Goal: Task Accomplishment & Management: Use online tool/utility

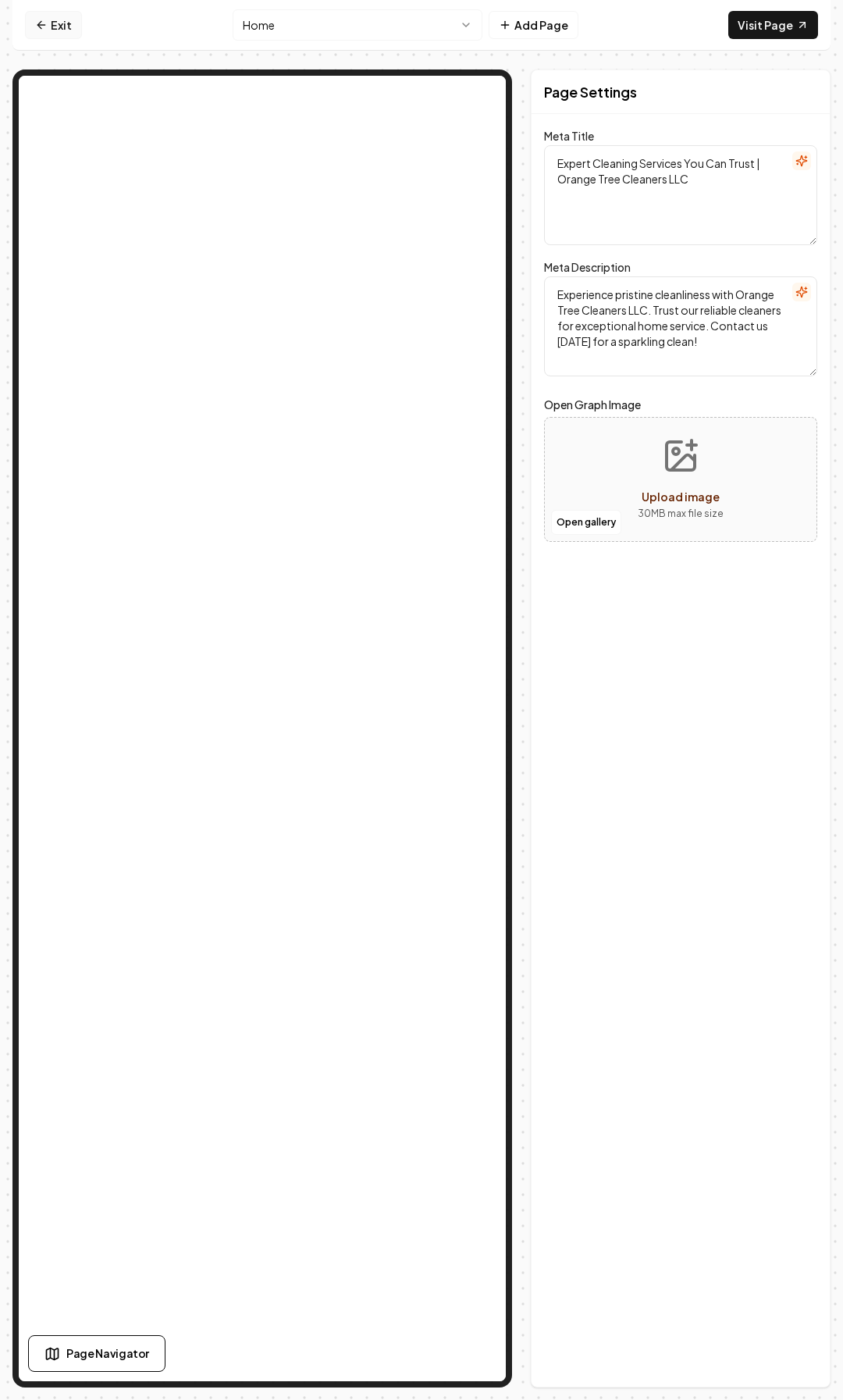
click at [49, 19] on link "Exit" at bounding box center [54, 25] width 57 height 28
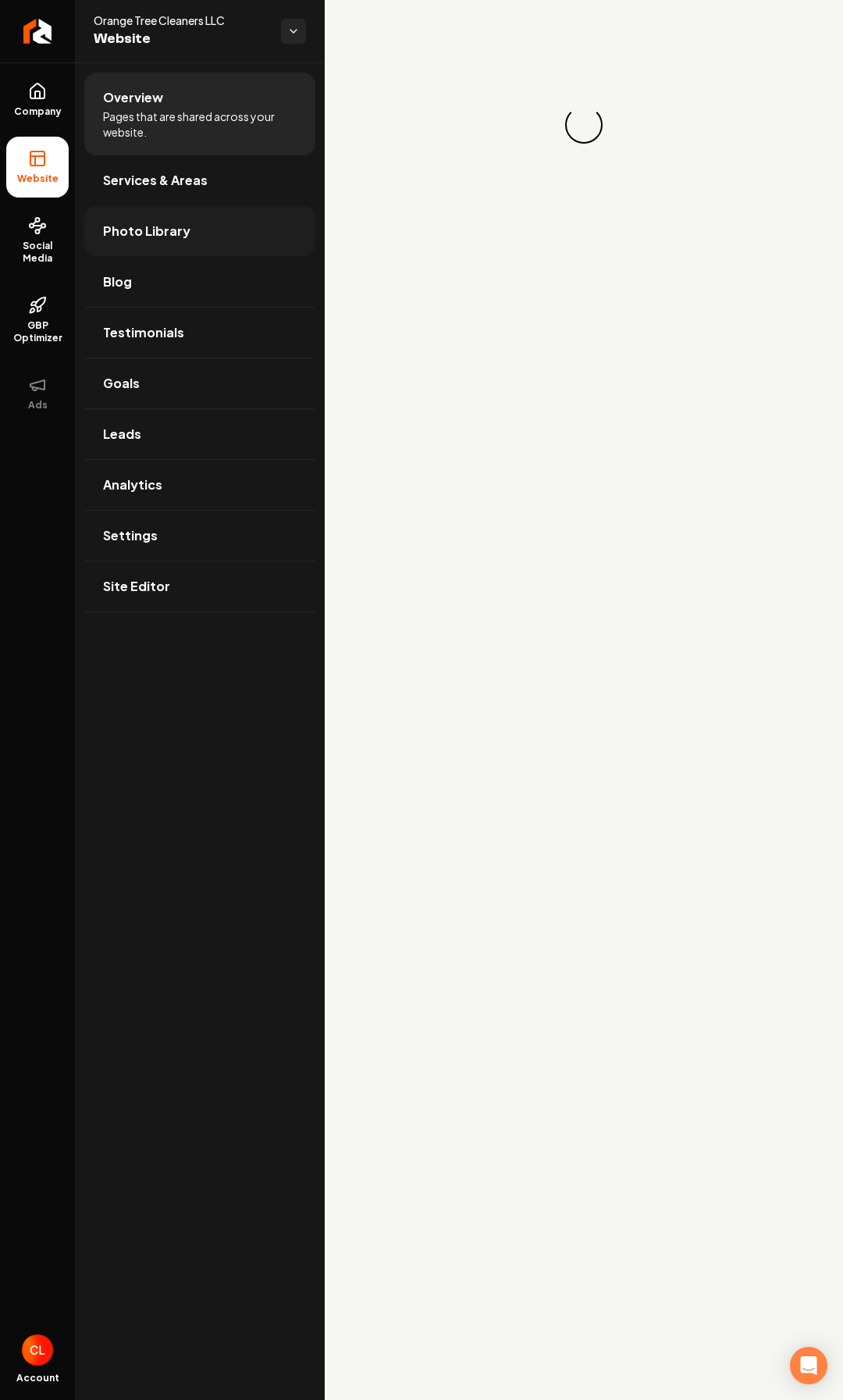
click at [134, 240] on span "Photo Library" at bounding box center [146, 231] width 88 height 19
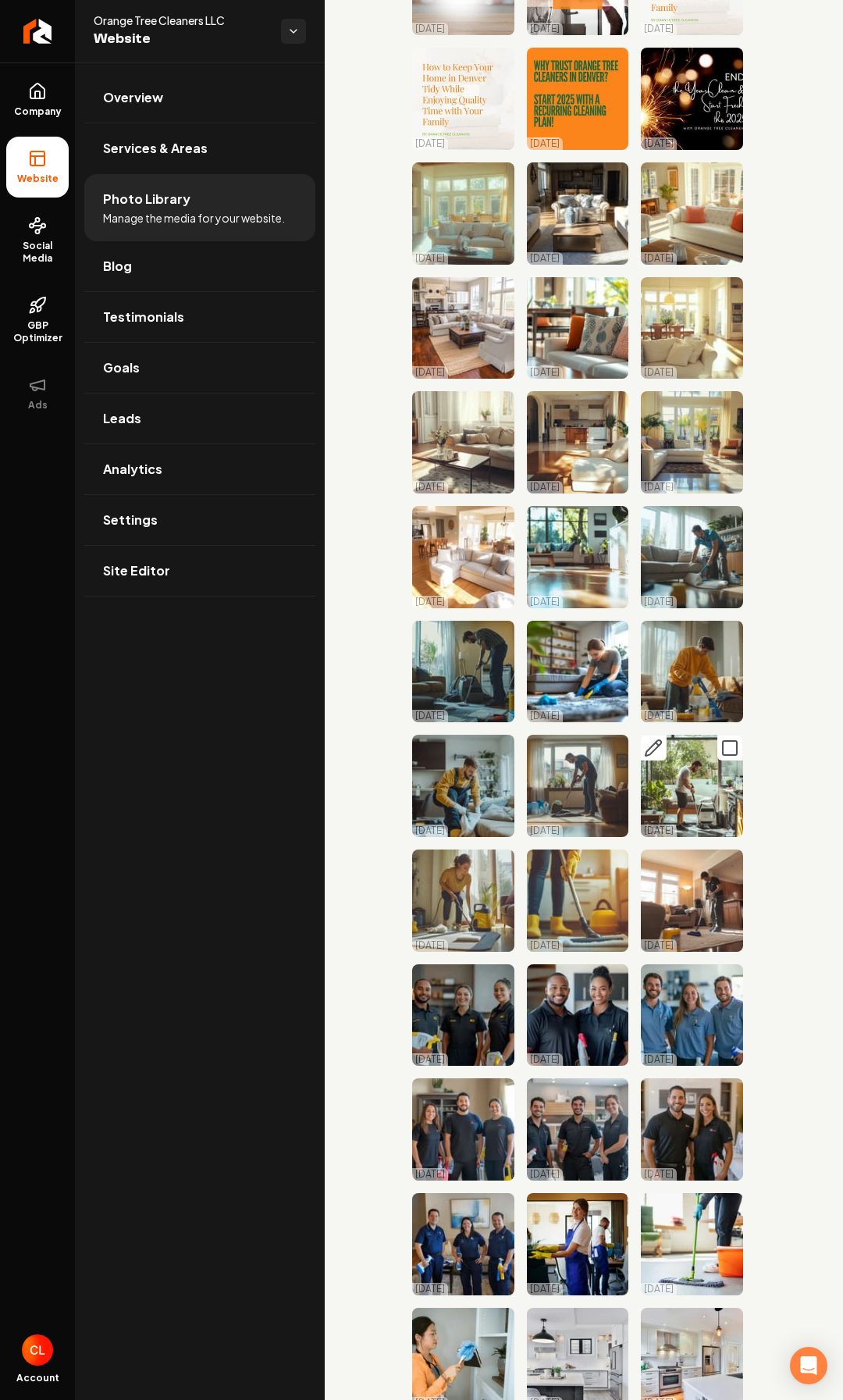
scroll to position [937, 0]
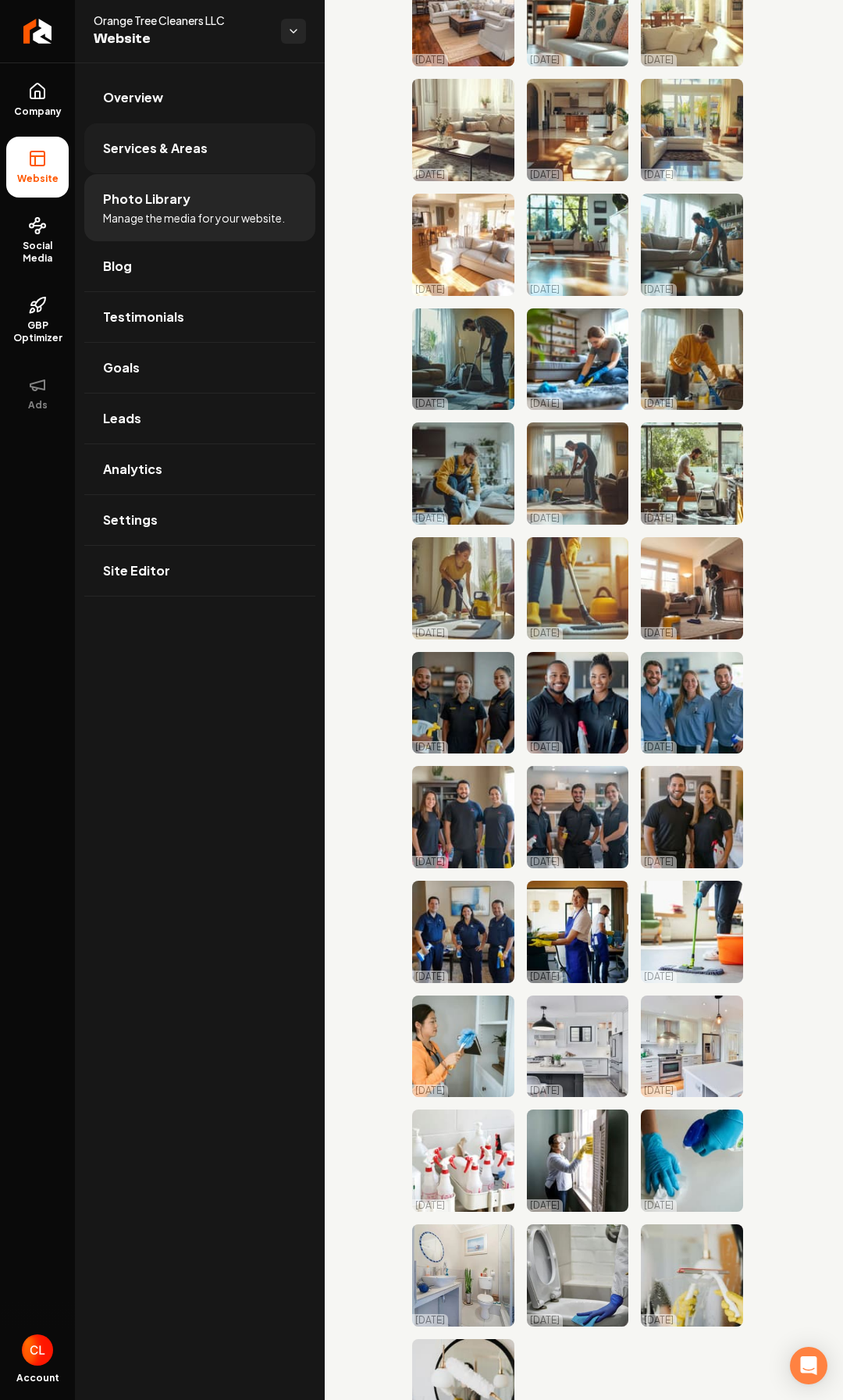
click at [183, 141] on span "Services & Areas" at bounding box center [155, 149] width 104 height 19
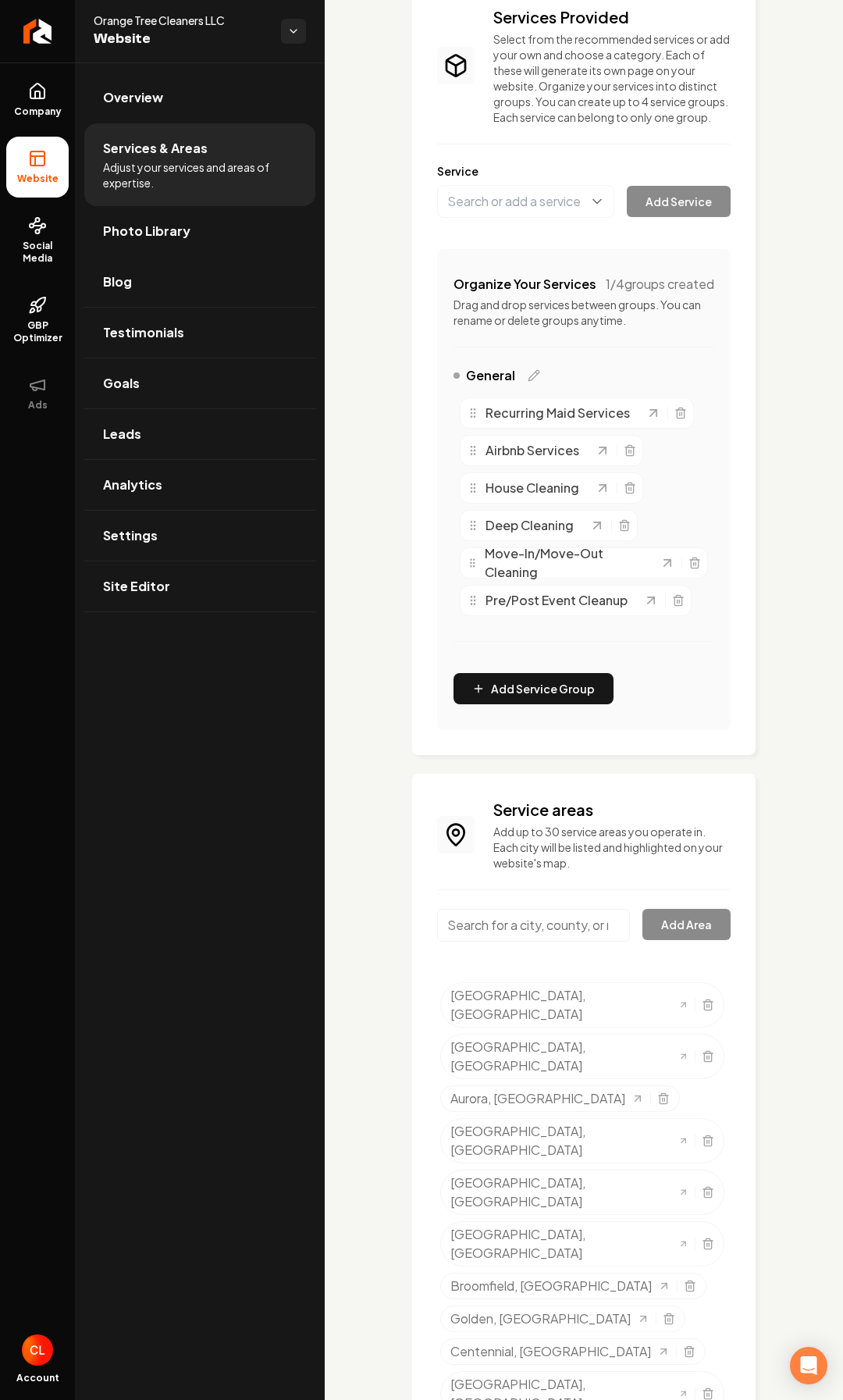
scroll to position [126, 0]
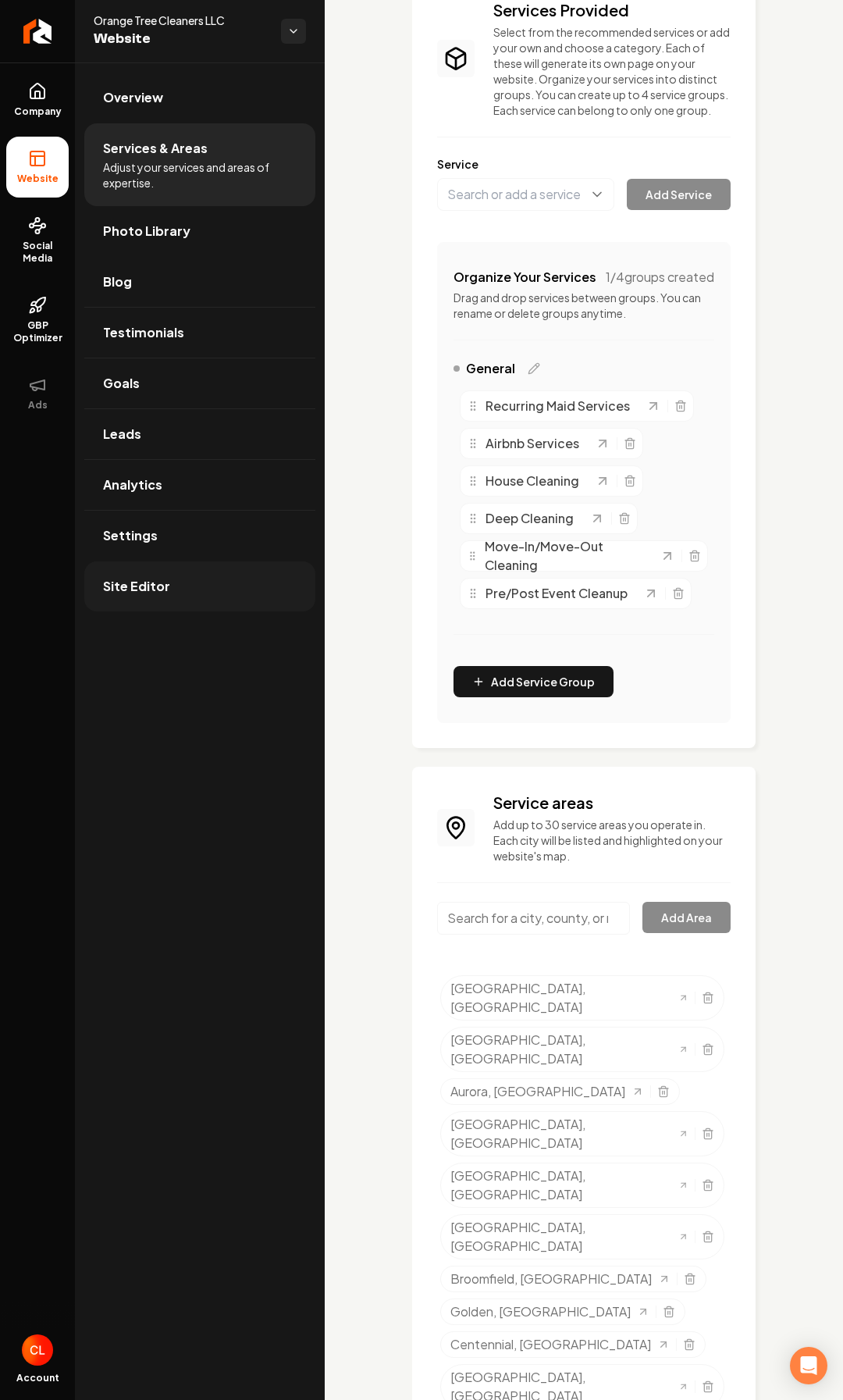
click at [120, 583] on span "Site Editor" at bounding box center [136, 586] width 67 height 19
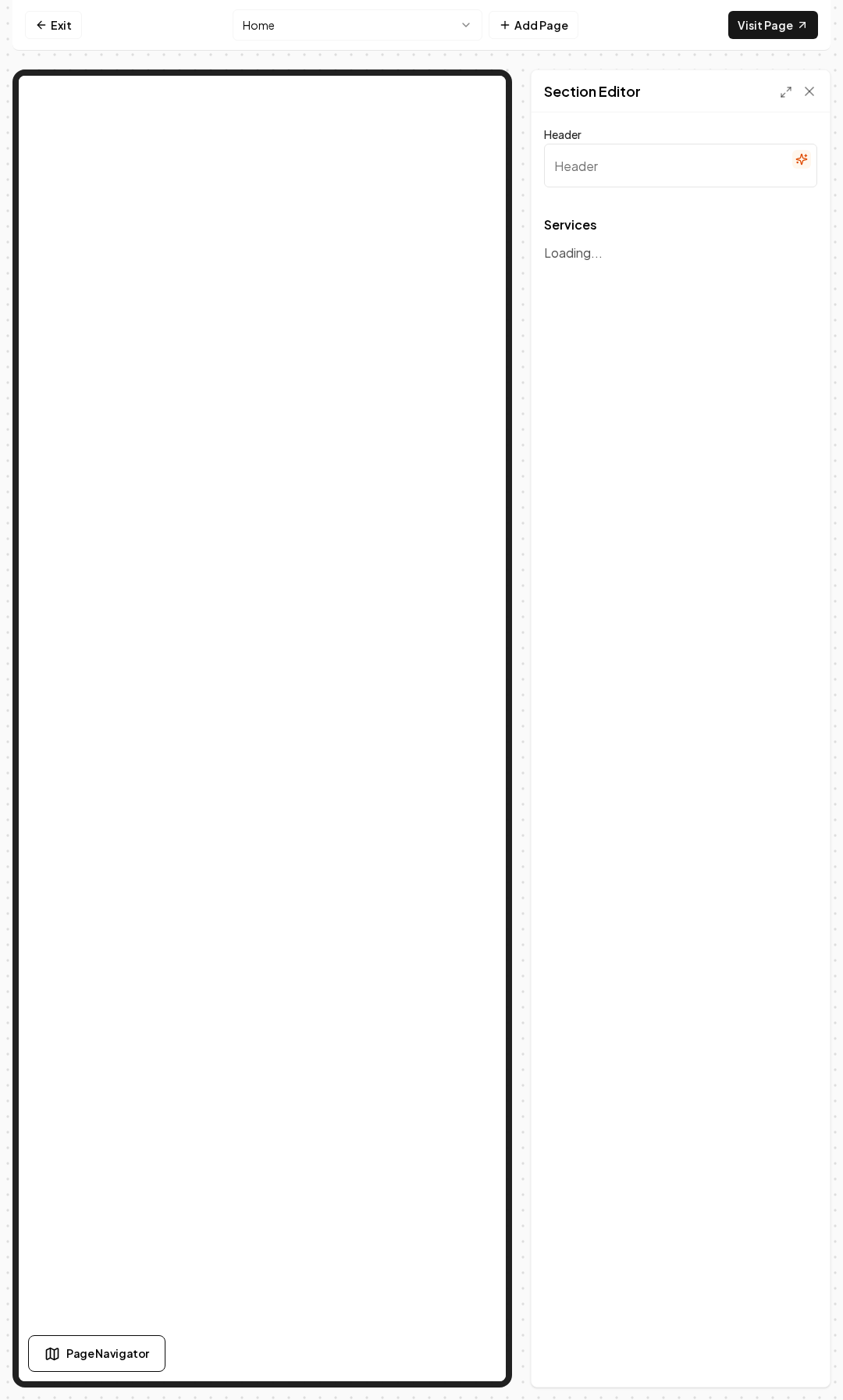
type input "Our Expert Cleaning Services"
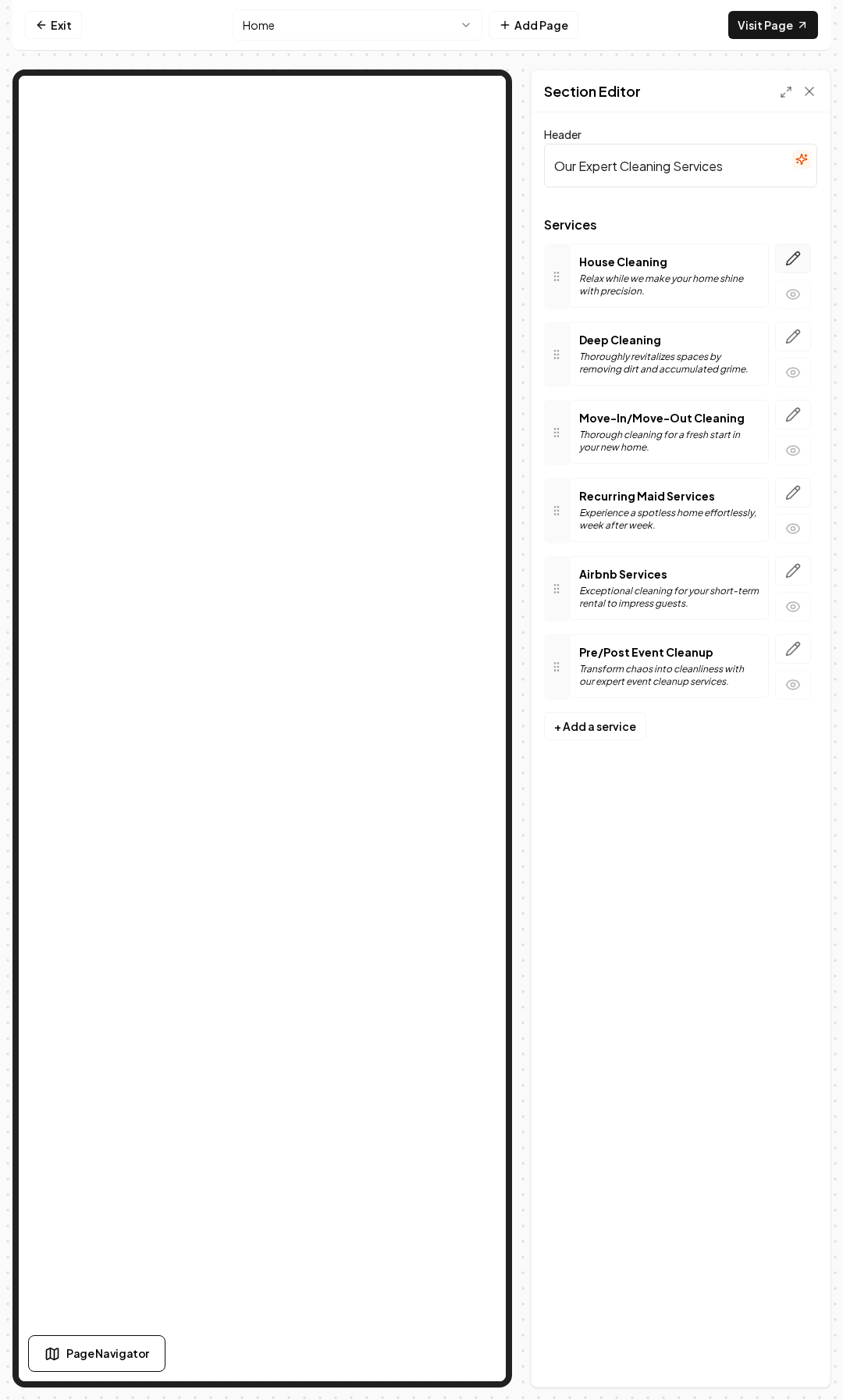
click at [800, 258] on icon "button" at bounding box center [793, 258] width 16 height 16
